Goal: Check status

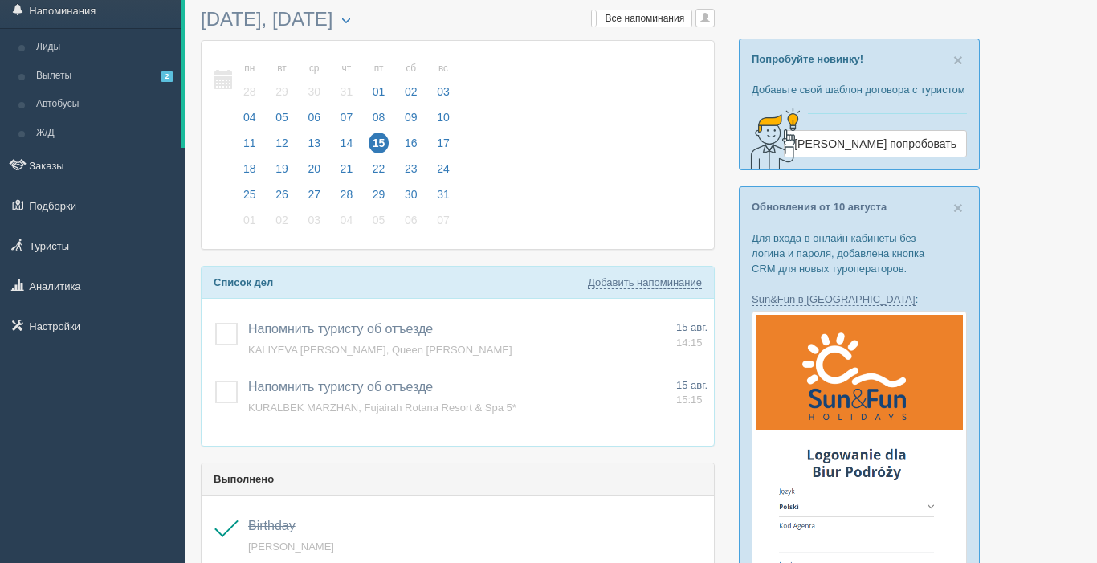
scroll to position [62, 0]
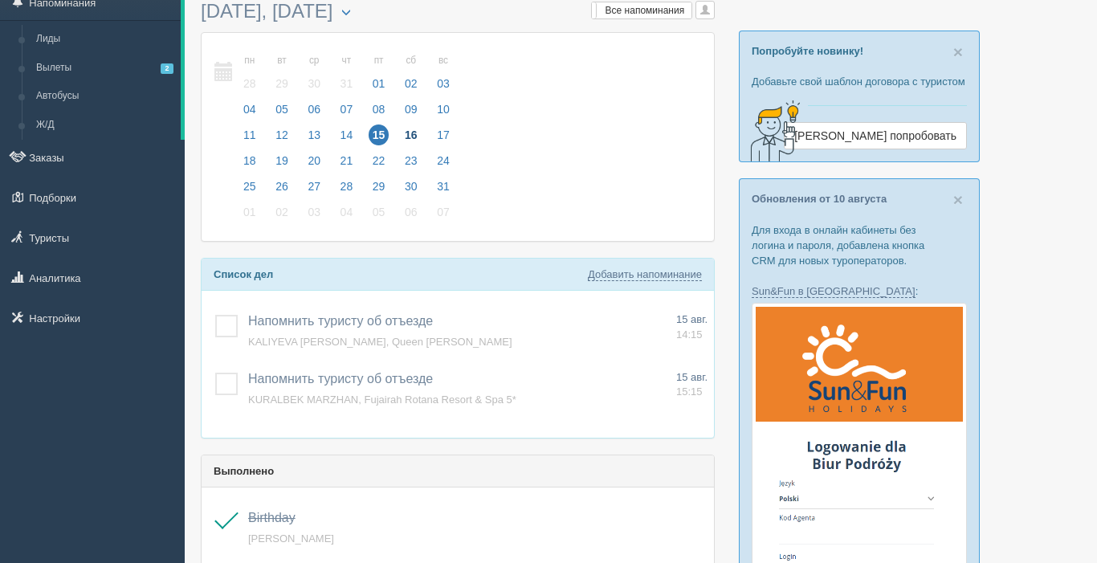
click at [414, 128] on span "16" at bounding box center [411, 134] width 21 height 21
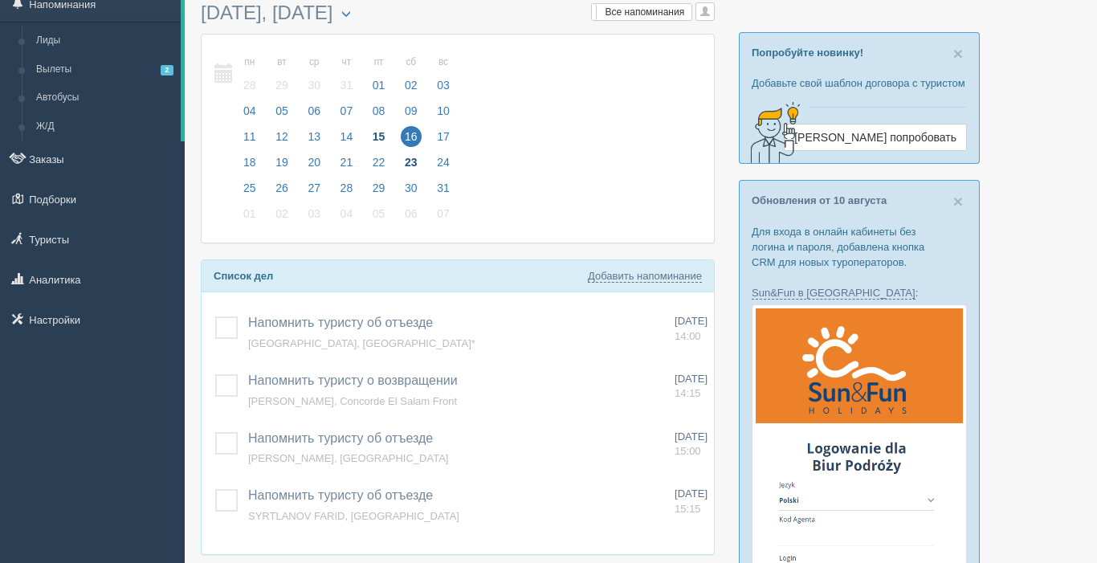
scroll to position [70, 0]
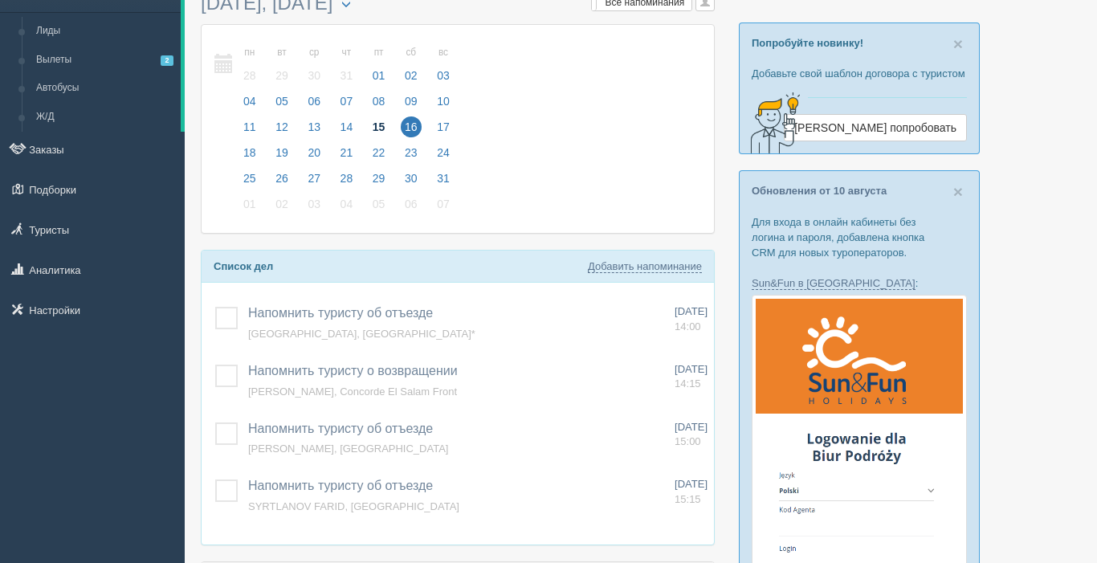
click at [376, 119] on span "15" at bounding box center [379, 126] width 21 height 21
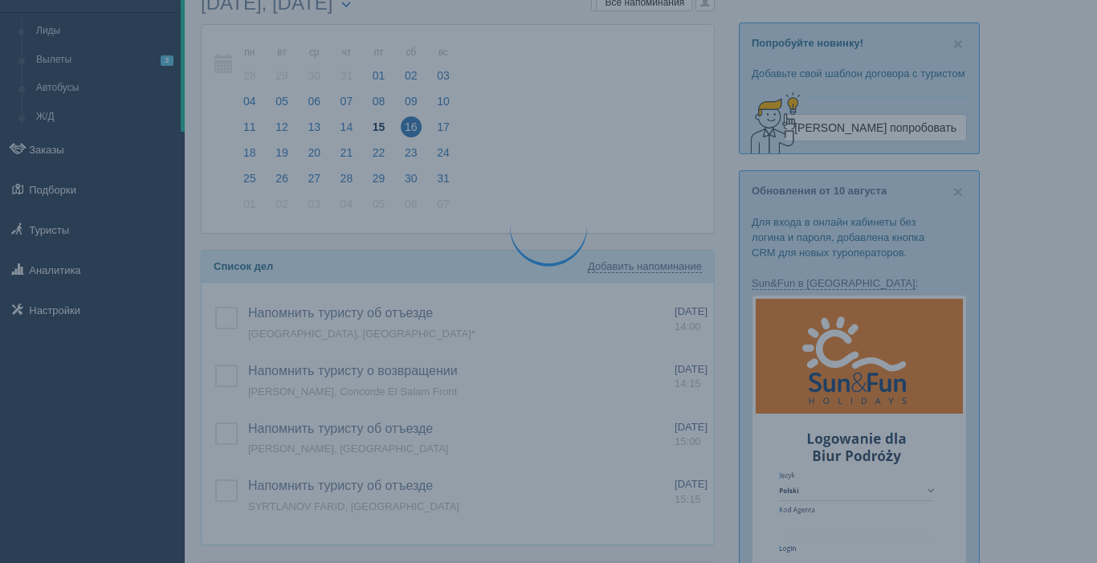
scroll to position [71, 0]
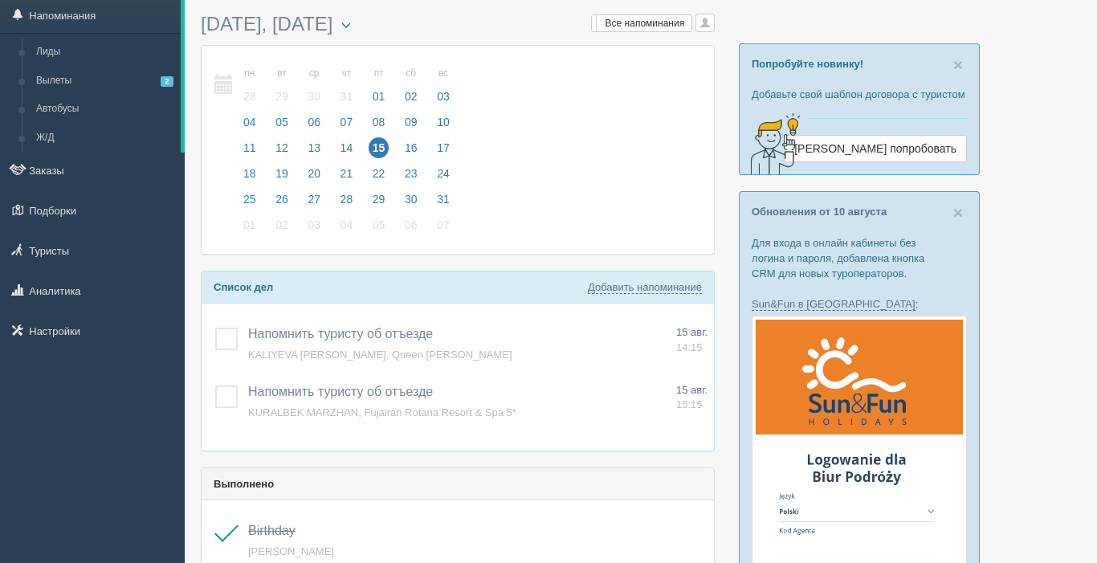
scroll to position [51, 0]
